Goal: Task Accomplishment & Management: Manage account settings

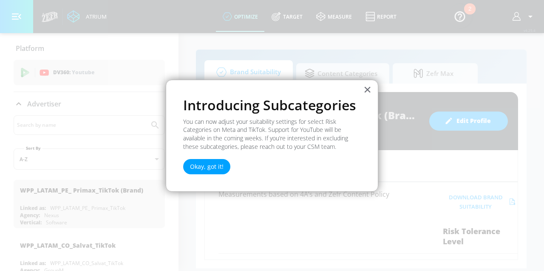
click at [371, 92] on div "× Introducing Subcategories You can now adjust your suitability settings for se…" at bounding box center [272, 136] width 212 height 113
click at [368, 89] on button "×" at bounding box center [367, 90] width 8 height 14
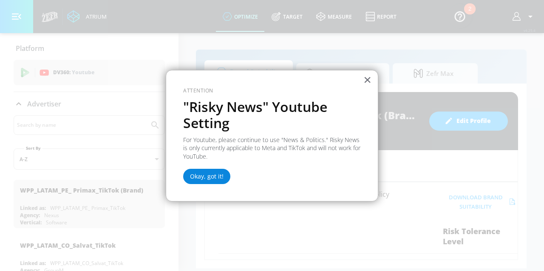
click at [217, 172] on button "Okay, got it!" at bounding box center [206, 176] width 47 height 15
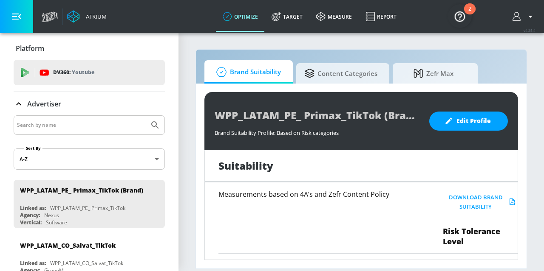
click at [145, 124] on div at bounding box center [89, 126] width 151 height 20
click at [115, 127] on input "Search by name" at bounding box center [81, 125] width 129 height 11
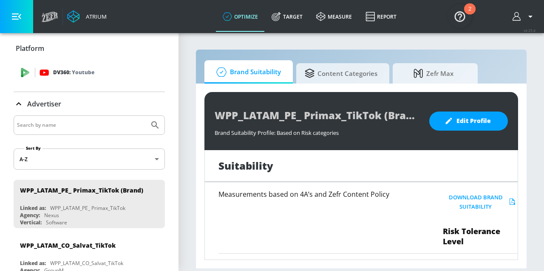
click at [83, 75] on p "Youtube" at bounding box center [83, 72] width 23 height 9
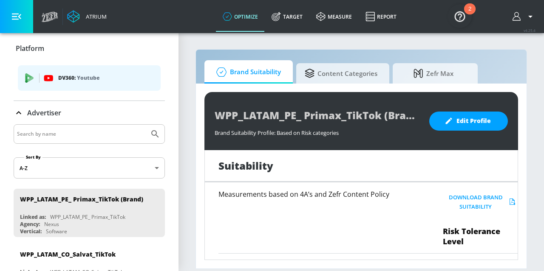
click at [83, 77] on p "Youtube" at bounding box center [88, 77] width 23 height 9
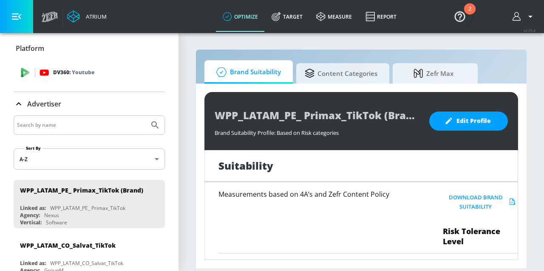
click at [23, 70] on icon at bounding box center [25, 71] width 8 height 6
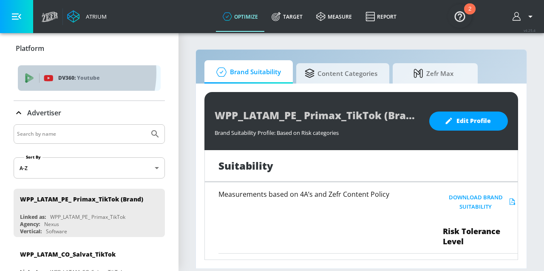
click at [59, 73] on div "DV360: Youtube" at bounding box center [89, 77] width 143 height 25
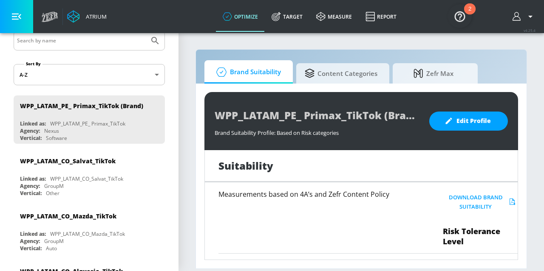
scroll to position [85, 0]
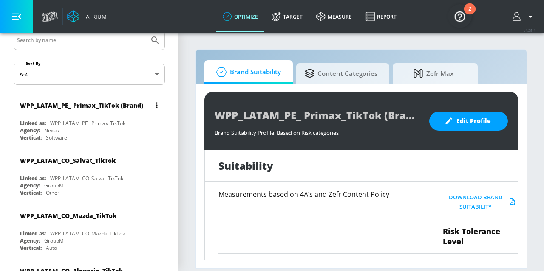
click at [113, 130] on div "Agency: Nexus" at bounding box center [91, 130] width 143 height 7
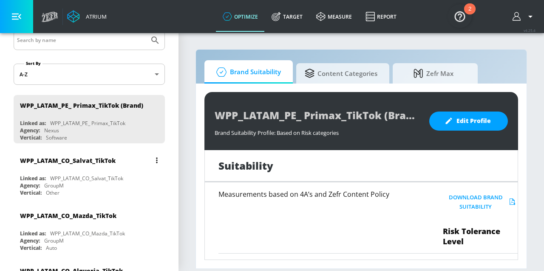
click at [110, 171] on div "WPP_LATAM_CO_Salvat_TikTok Linked as: WPP_LATAM_CO_Salvat_TikTok Agency: GroupM…" at bounding box center [89, 174] width 151 height 48
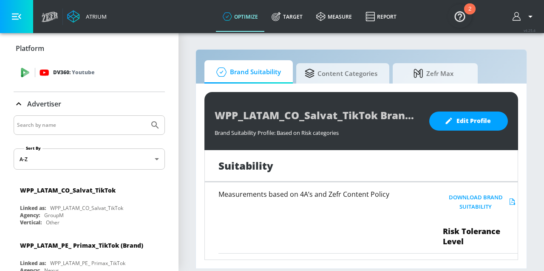
click at [48, 76] on icon at bounding box center [43, 72] width 9 height 9
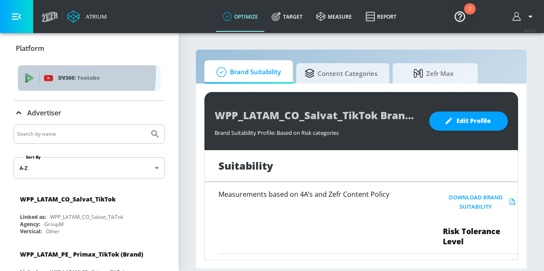
click at [25, 73] on div "DV360: Youtube" at bounding box center [89, 77] width 143 height 25
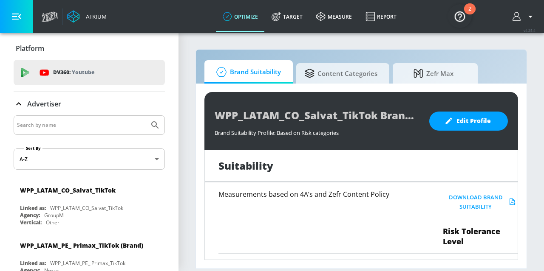
click at [25, 73] on icon at bounding box center [26, 73] width 6 height 5
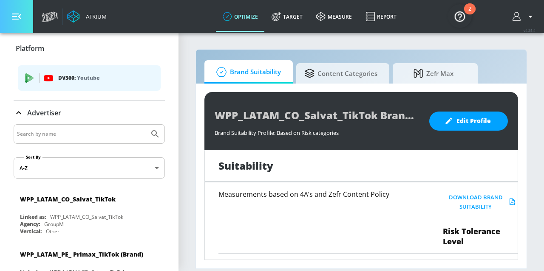
click at [25, 21] on button "button" at bounding box center [16, 16] width 33 height 33
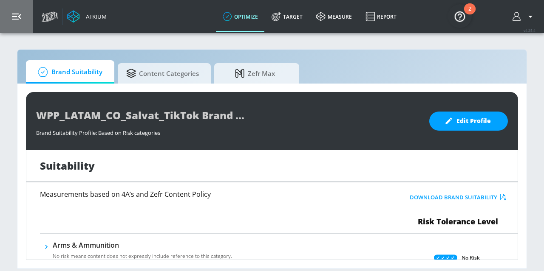
click at [23, 10] on button "button" at bounding box center [16, 16] width 33 height 33
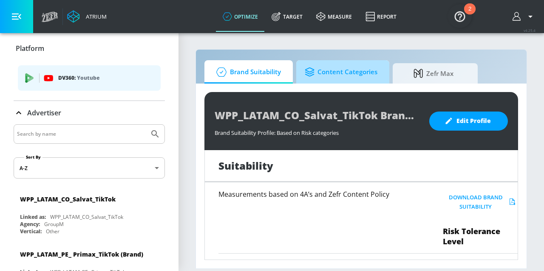
click at [362, 69] on span "Content Categories" at bounding box center [341, 72] width 73 height 20
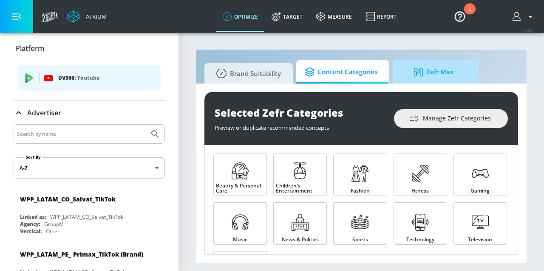
click at [414, 72] on icon at bounding box center [419, 72] width 13 height 9
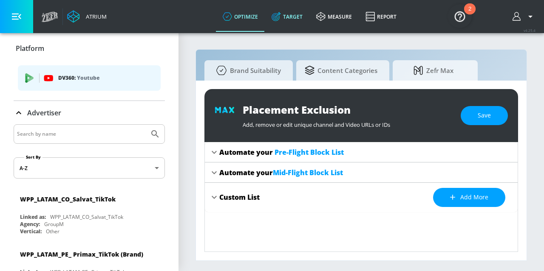
click at [298, 21] on link "Target" at bounding box center [287, 16] width 45 height 31
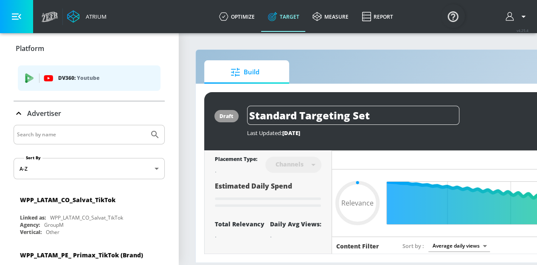
type input "0.05"
click at [26, 18] on button "button" at bounding box center [16, 16] width 33 height 33
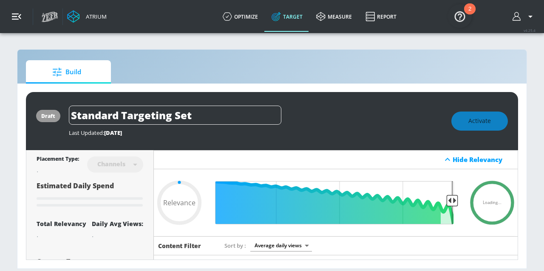
click at [29, 23] on button "button" at bounding box center [16, 16] width 33 height 33
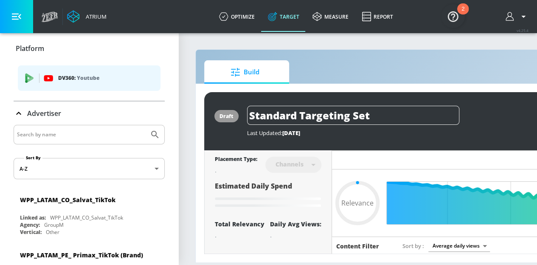
click at [70, 88] on div "DV360: Youtube" at bounding box center [89, 77] width 143 height 25
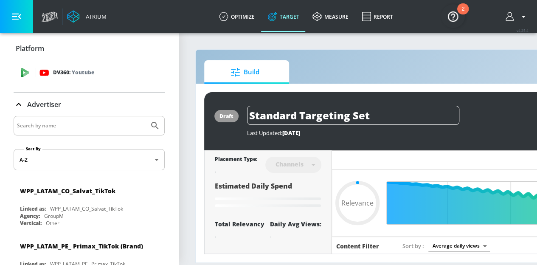
click at [70, 81] on div "DV360: Youtube" at bounding box center [89, 72] width 151 height 25
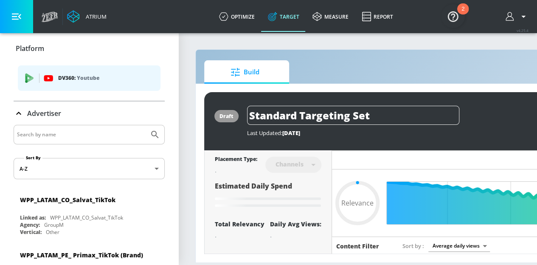
click at [70, 81] on p "DV360: Youtube" at bounding box center [106, 77] width 96 height 9
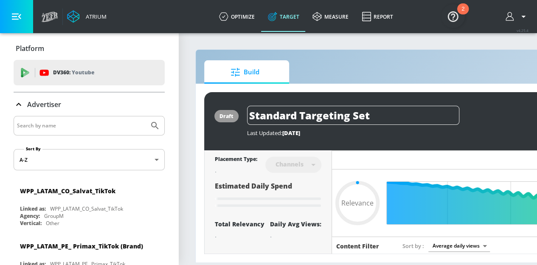
click at [89, 13] on div "Atrium" at bounding box center [94, 17] width 24 height 8
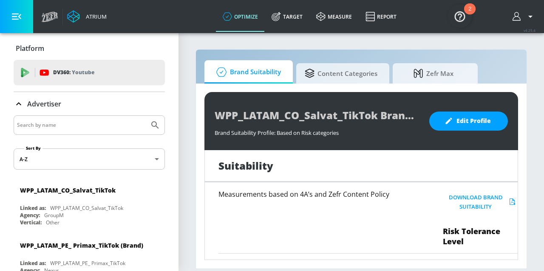
click at [62, 20] on div at bounding box center [62, 16] width 0 height 17
click at [52, 17] on icon at bounding box center [50, 16] width 17 height 11
click at [330, 14] on link "measure" at bounding box center [333, 16] width 49 height 31
